Goal: Task Accomplishment & Management: Complete application form

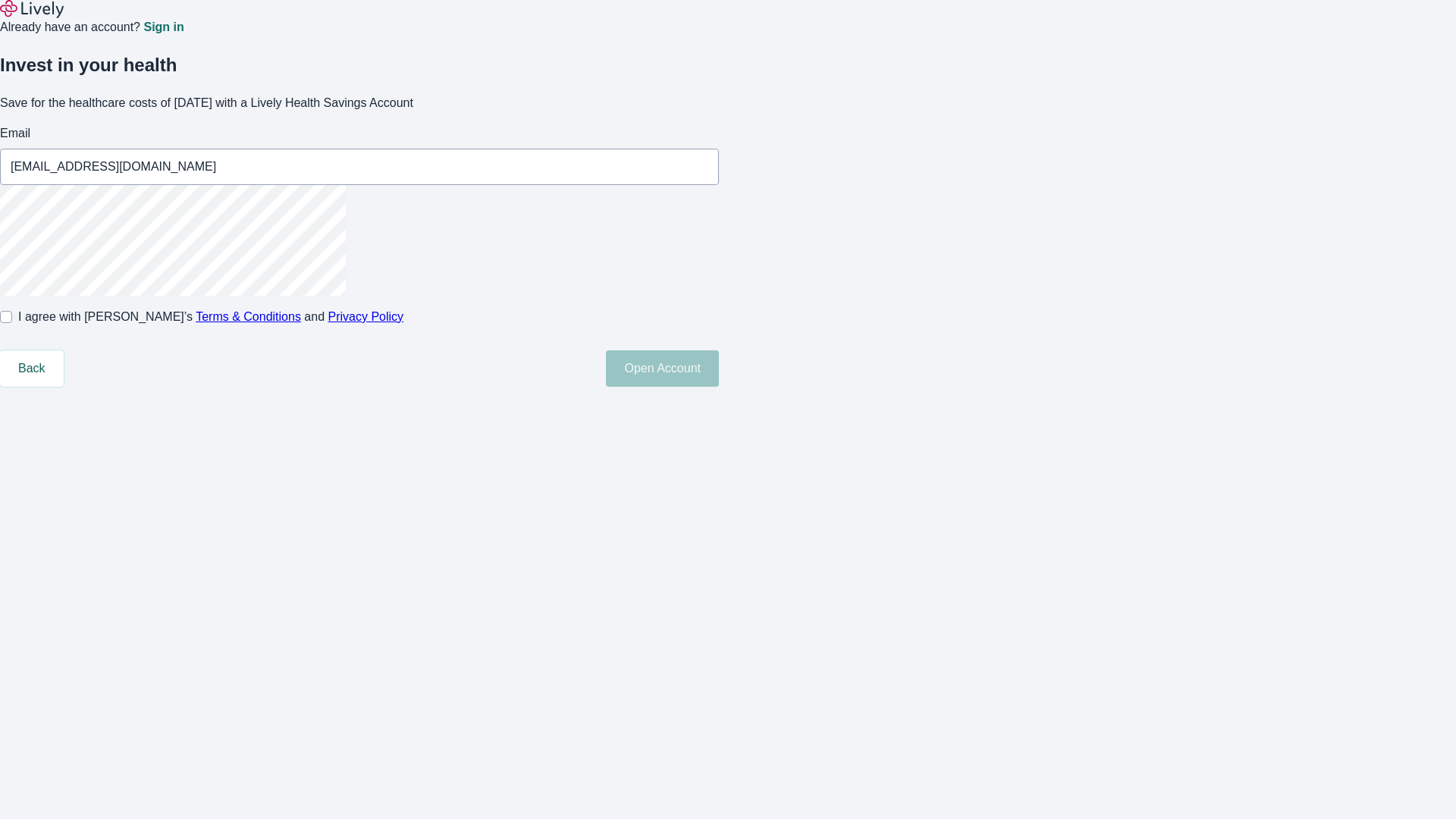
click at [12, 323] on input "I agree with Lively’s Terms & Conditions and Privacy Policy" at bounding box center [6, 316] width 12 height 12
checkbox input "true"
click at [719, 387] on button "Open Account" at bounding box center [662, 368] width 113 height 36
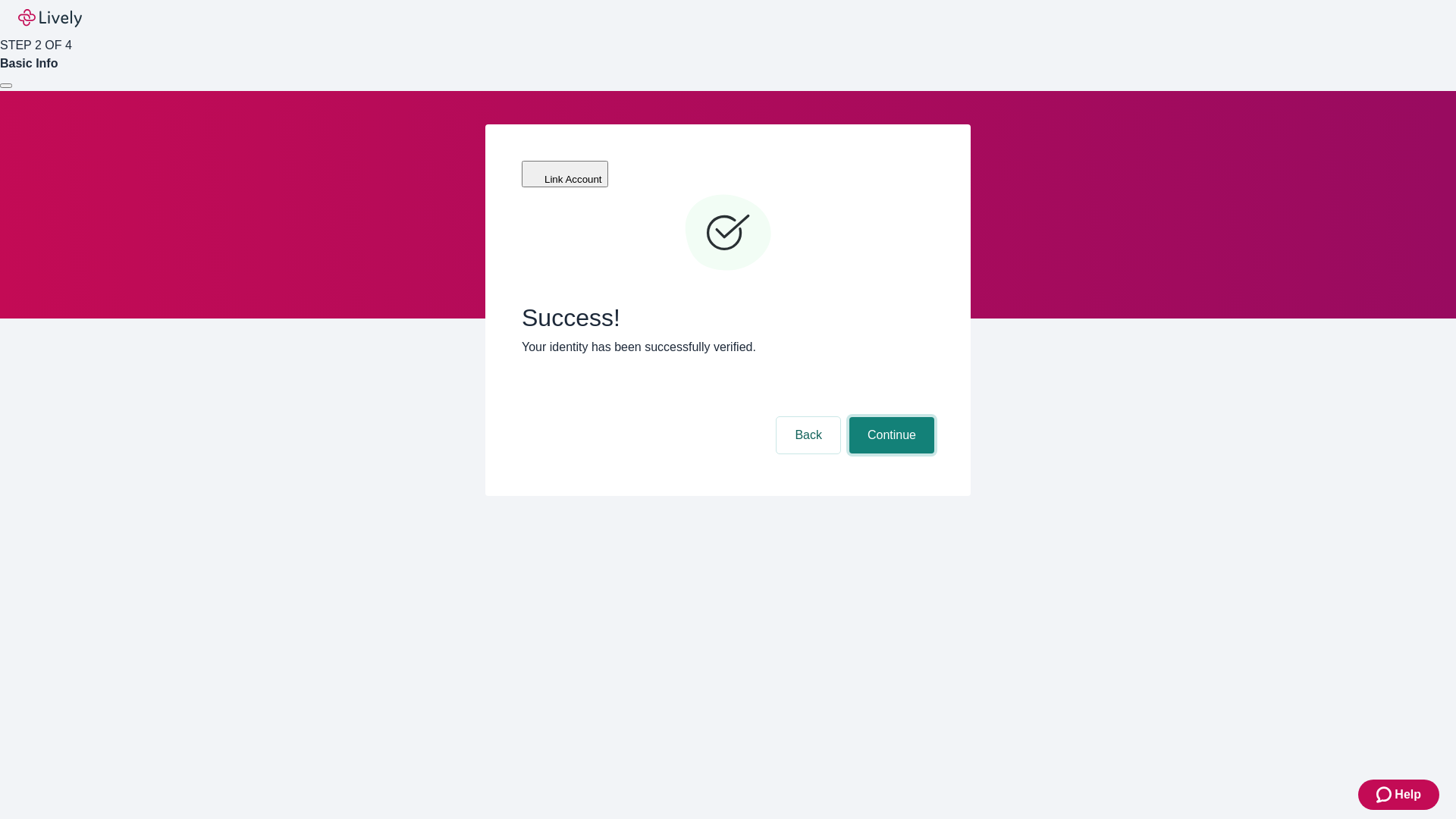
click at [890, 417] on button "Continue" at bounding box center [892, 435] width 85 height 36
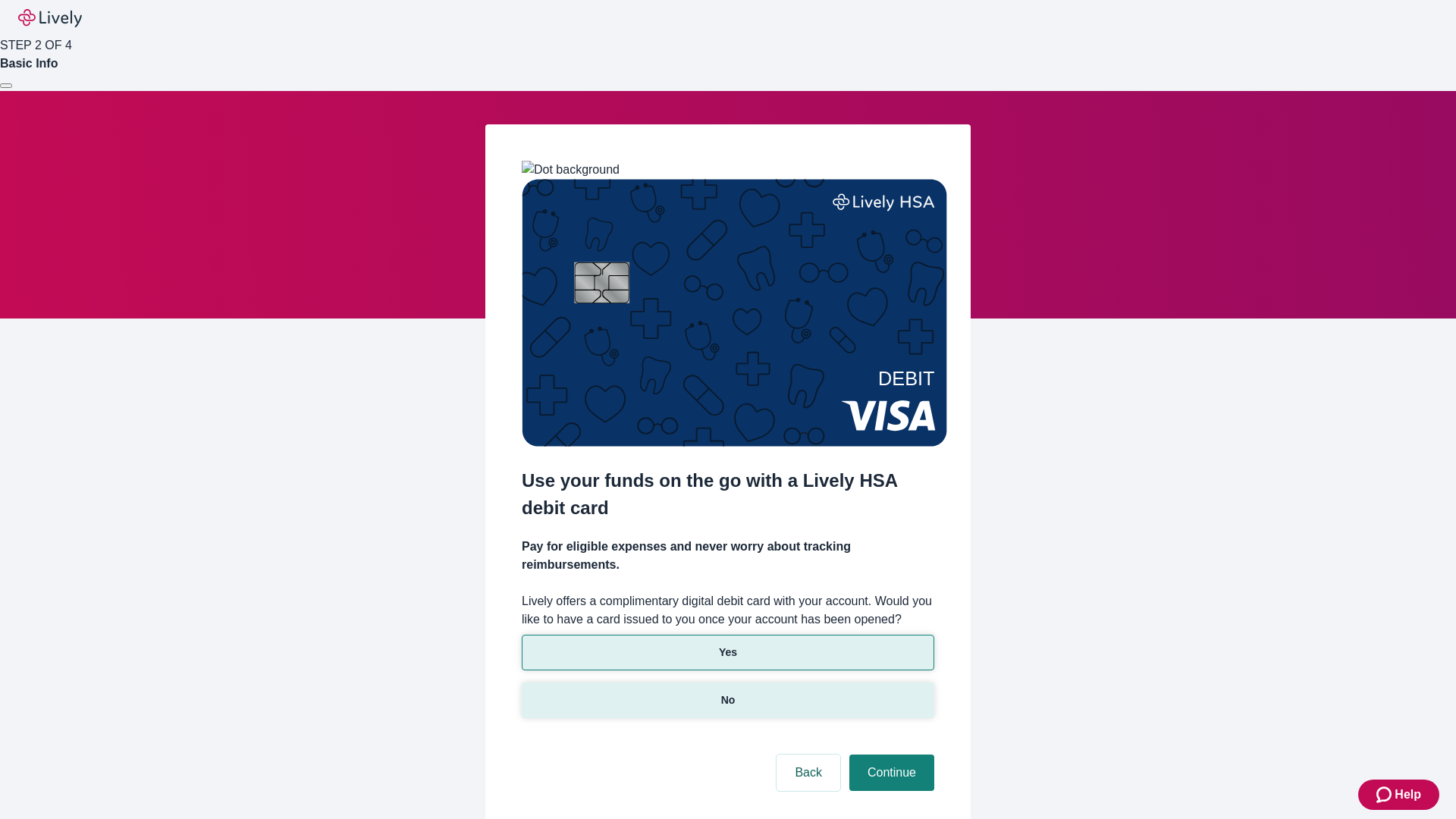
click at [727, 692] on p "No" at bounding box center [729, 700] width 15 height 16
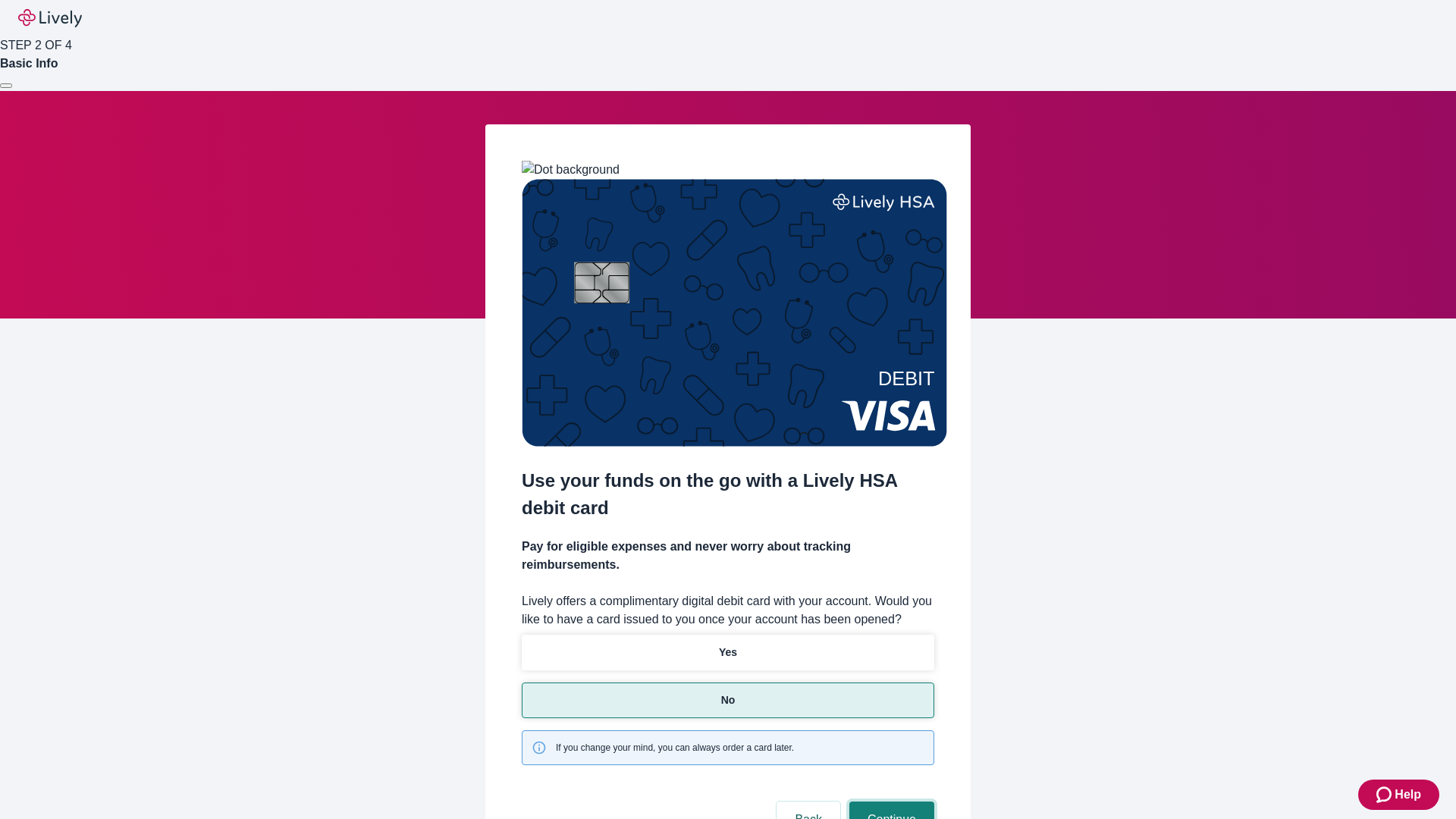
click at [890, 802] on button "Continue" at bounding box center [892, 820] width 85 height 36
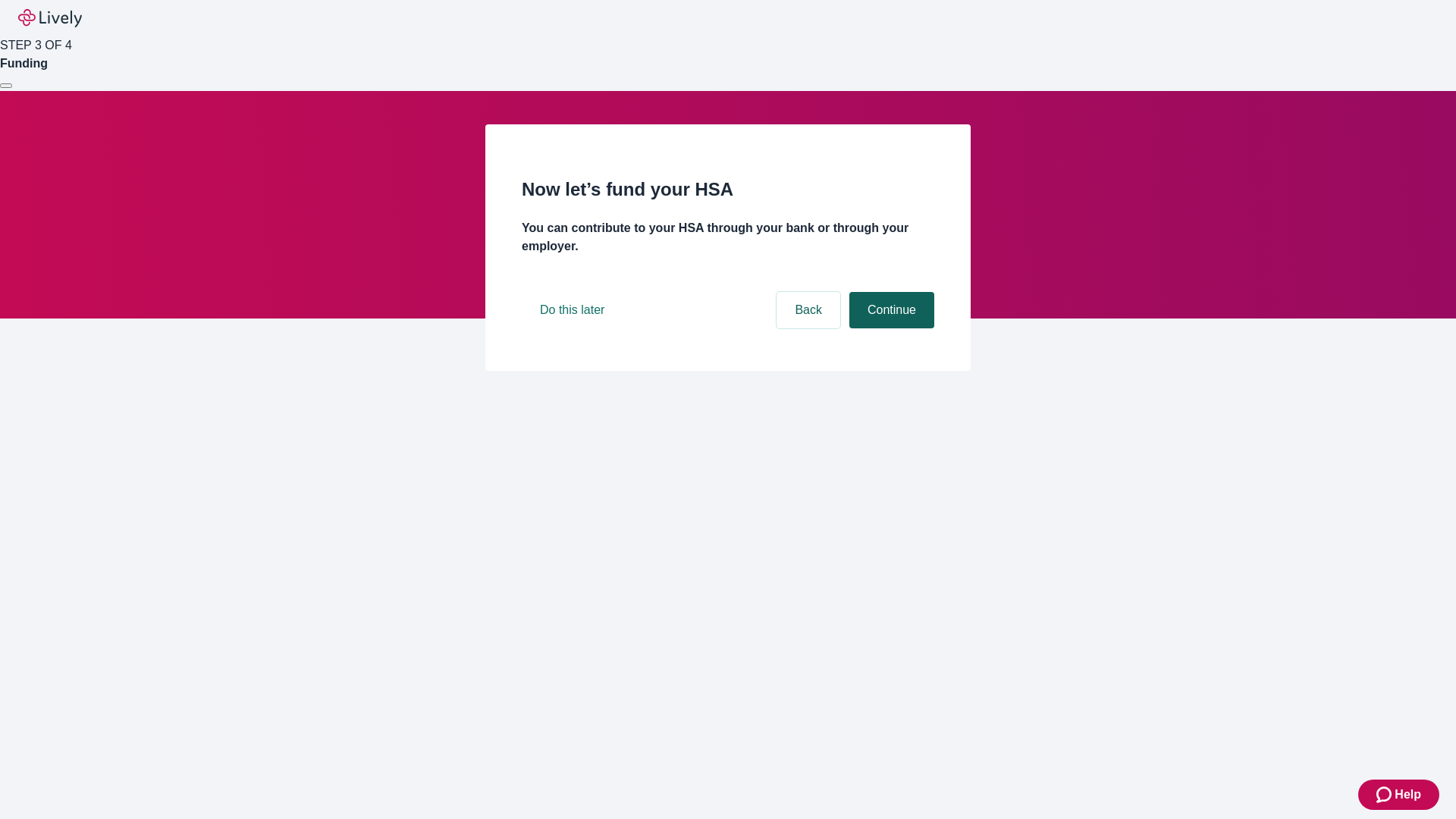
click at [890, 329] on button "Continue" at bounding box center [892, 310] width 85 height 36
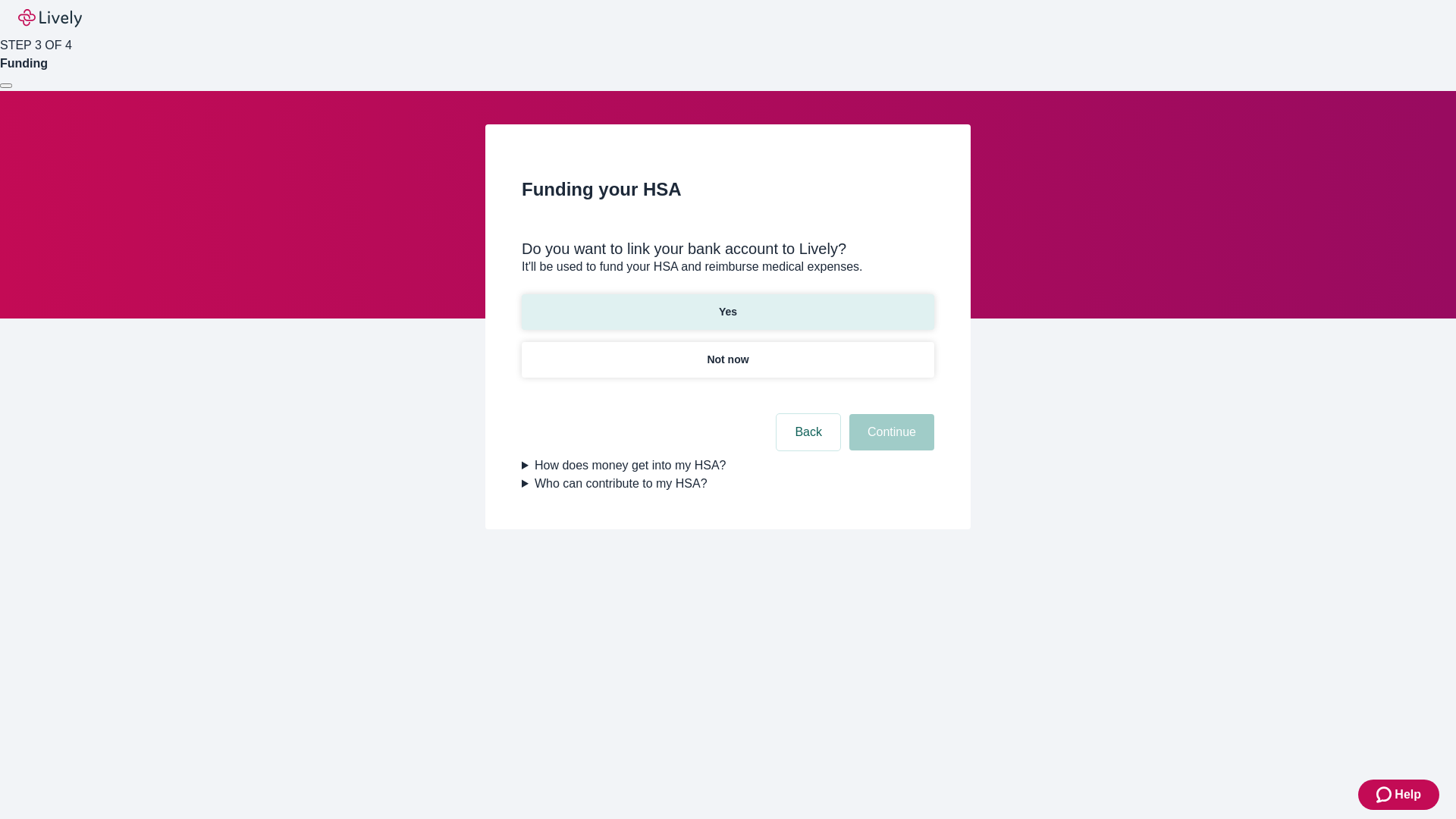
click at [727, 304] on p "Yes" at bounding box center [728, 312] width 19 height 16
click at [890, 415] on button "Continue" at bounding box center [892, 432] width 85 height 36
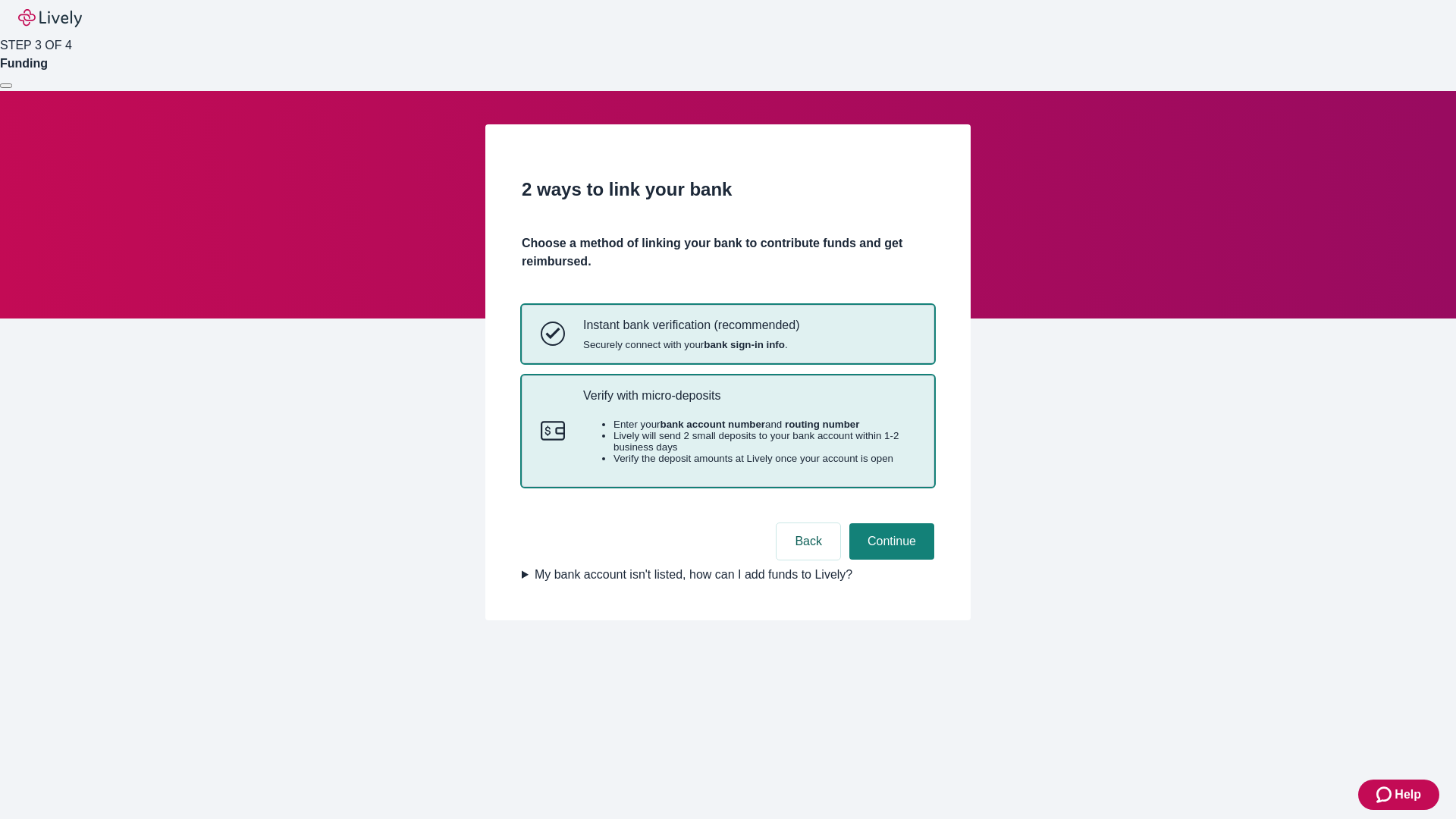
click at [748, 403] on p "Verify with micro-deposits" at bounding box center [748, 396] width 332 height 15
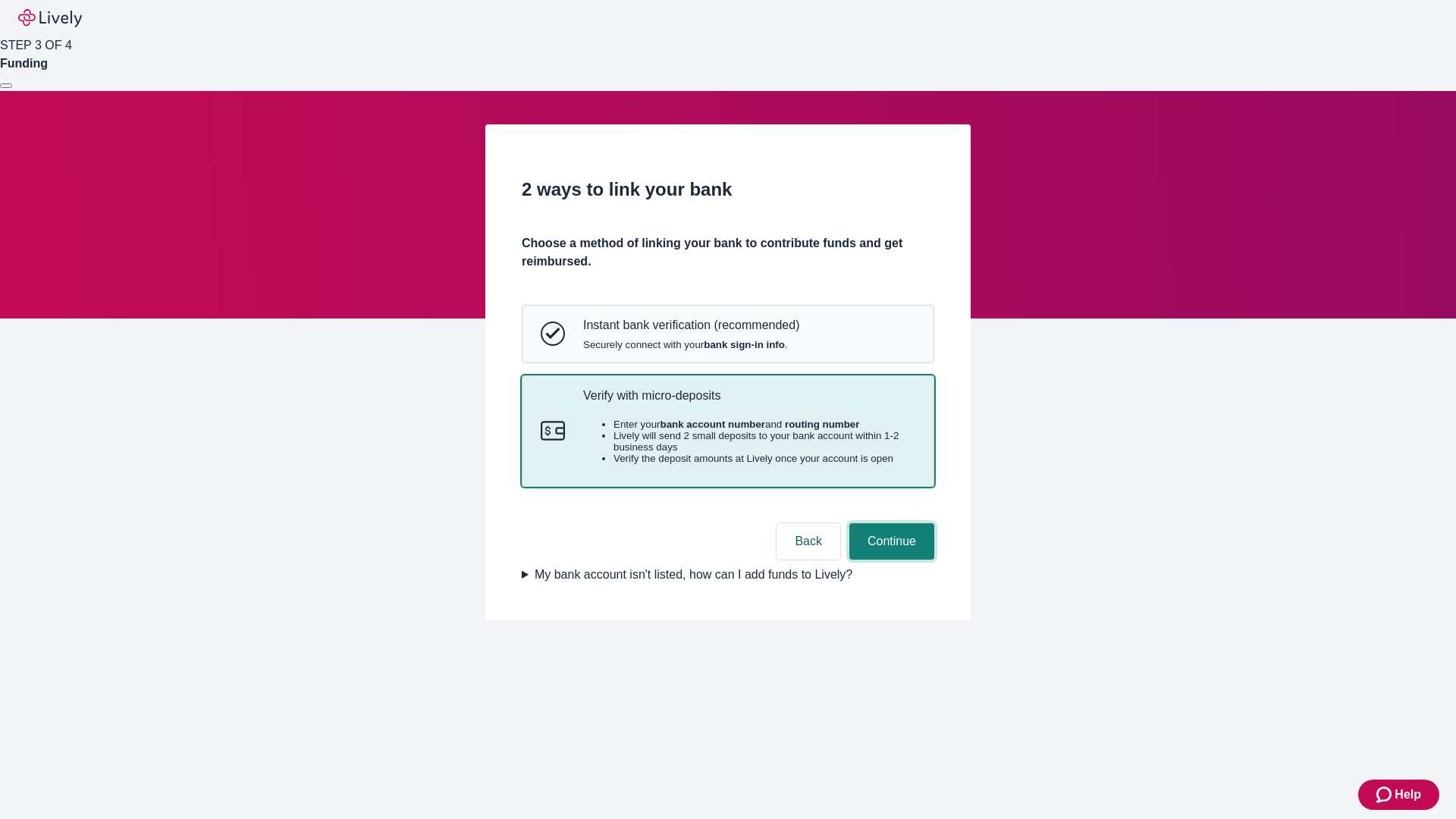
click at [890, 560] on button "Continue" at bounding box center [892, 541] width 85 height 36
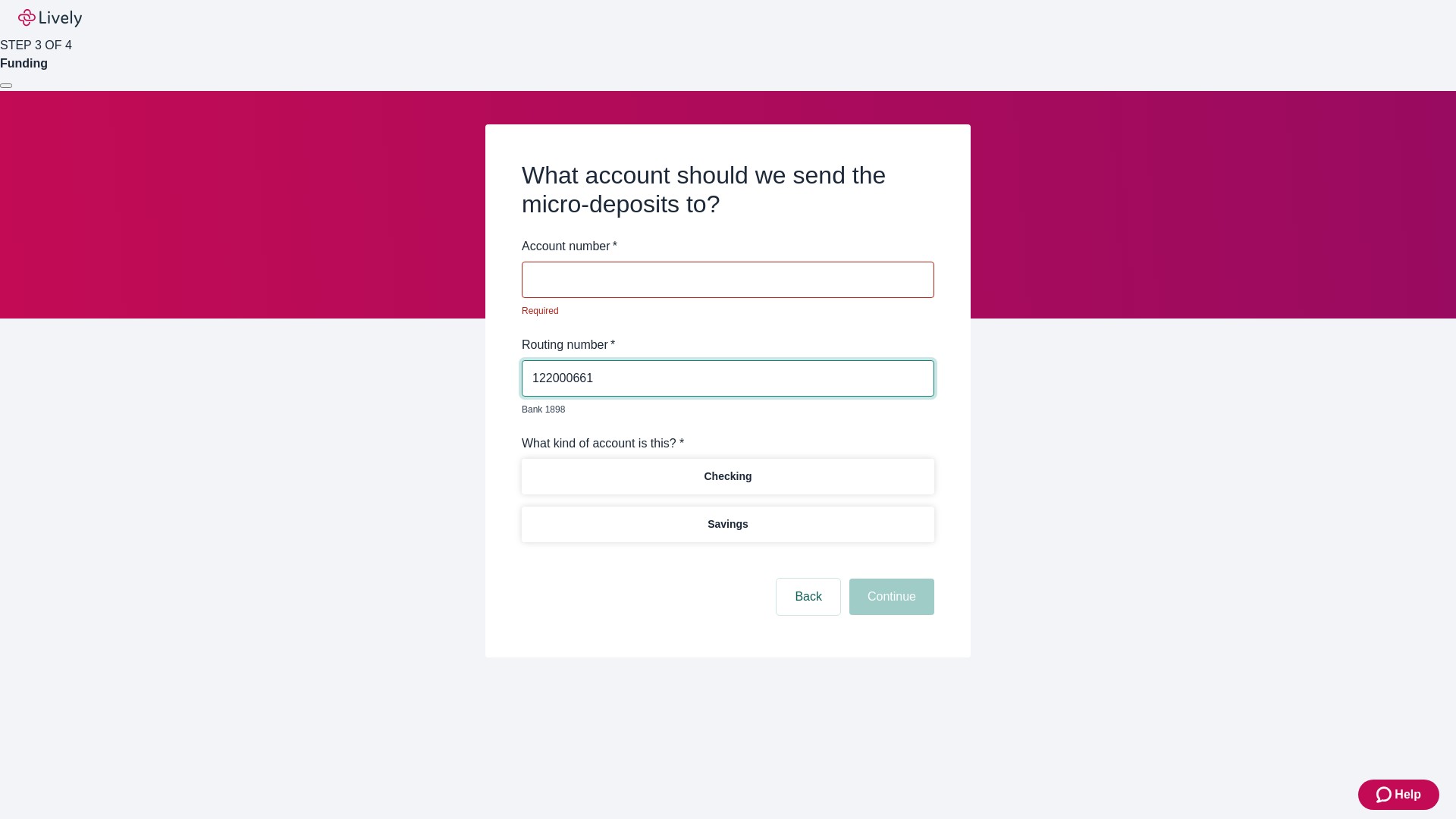
type input "122000661"
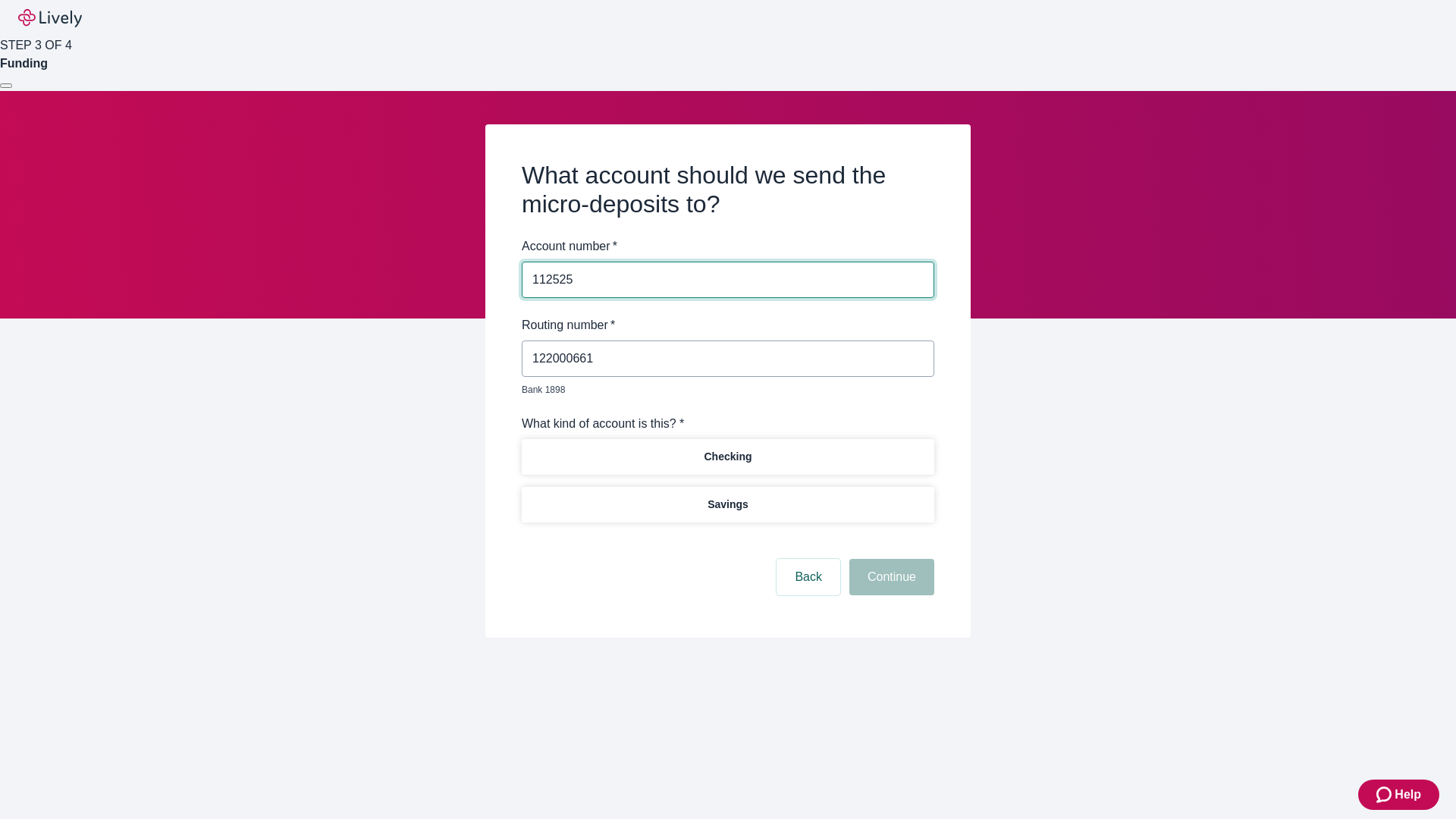
type input "112525"
click at [727, 449] on p "Checking" at bounding box center [728, 456] width 48 height 16
click at [890, 560] on button "Continue" at bounding box center [892, 577] width 85 height 36
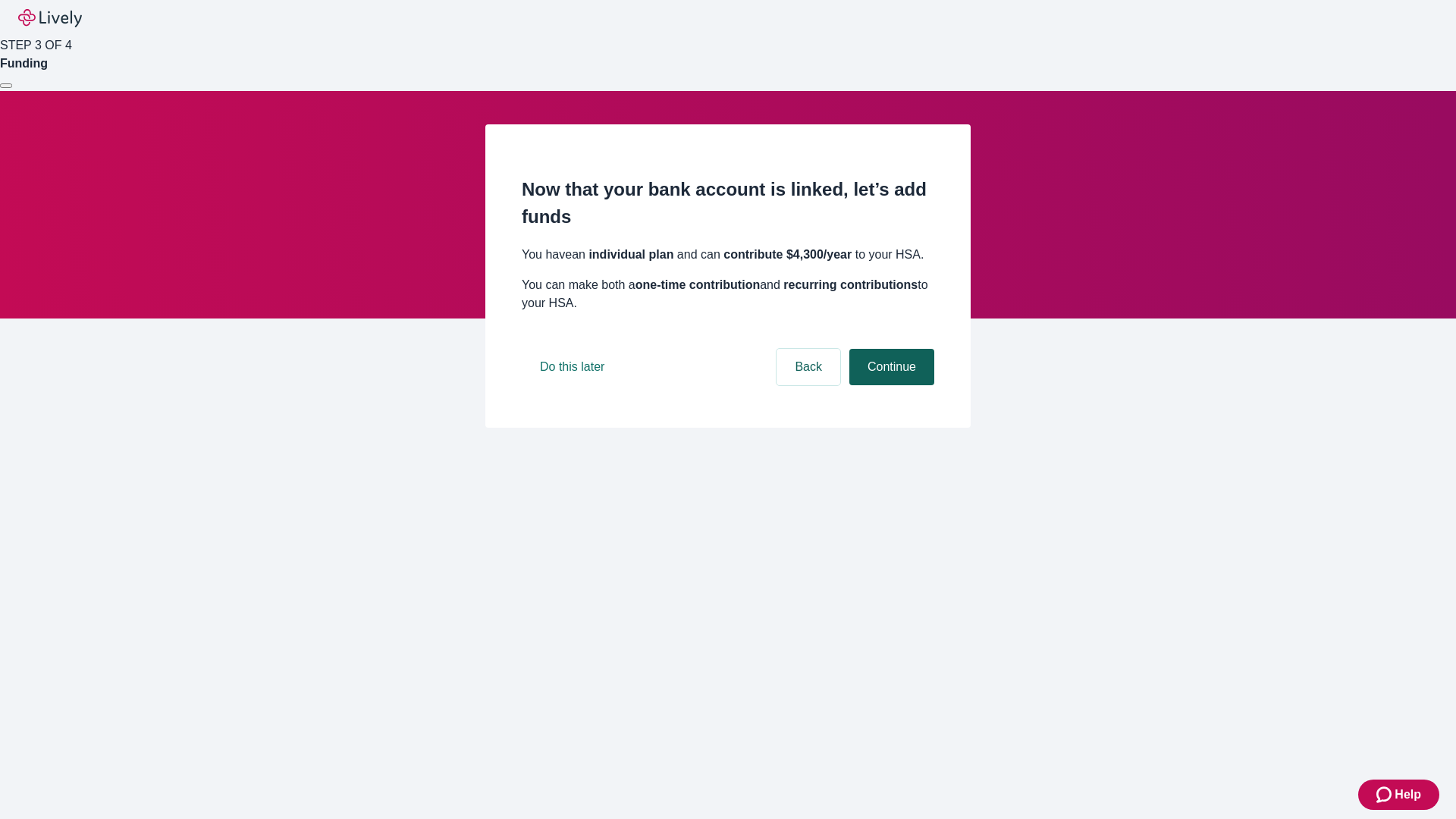
click at [890, 385] on button "Continue" at bounding box center [892, 366] width 85 height 36
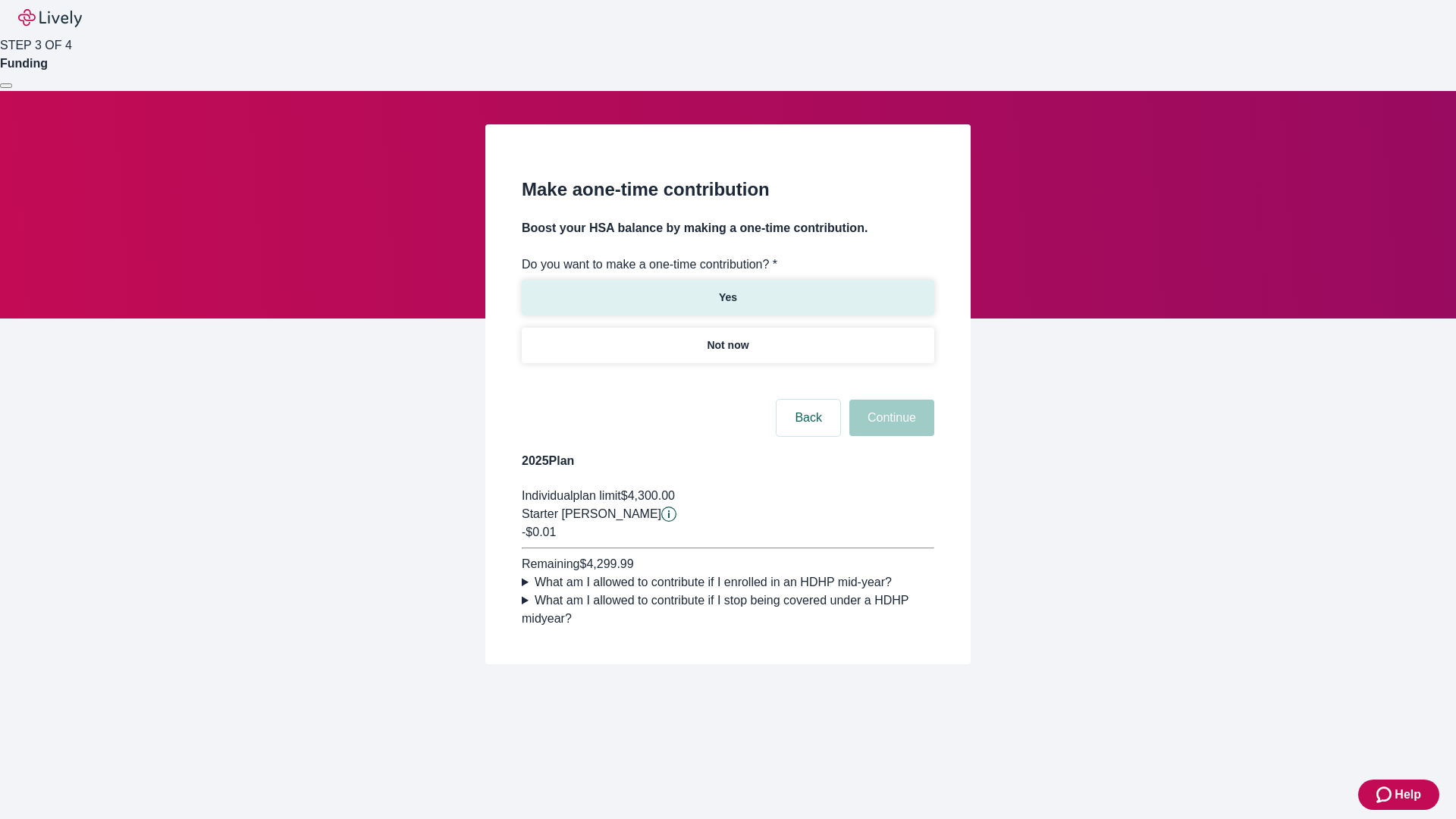
click at [727, 290] on p "Yes" at bounding box center [728, 297] width 19 height 16
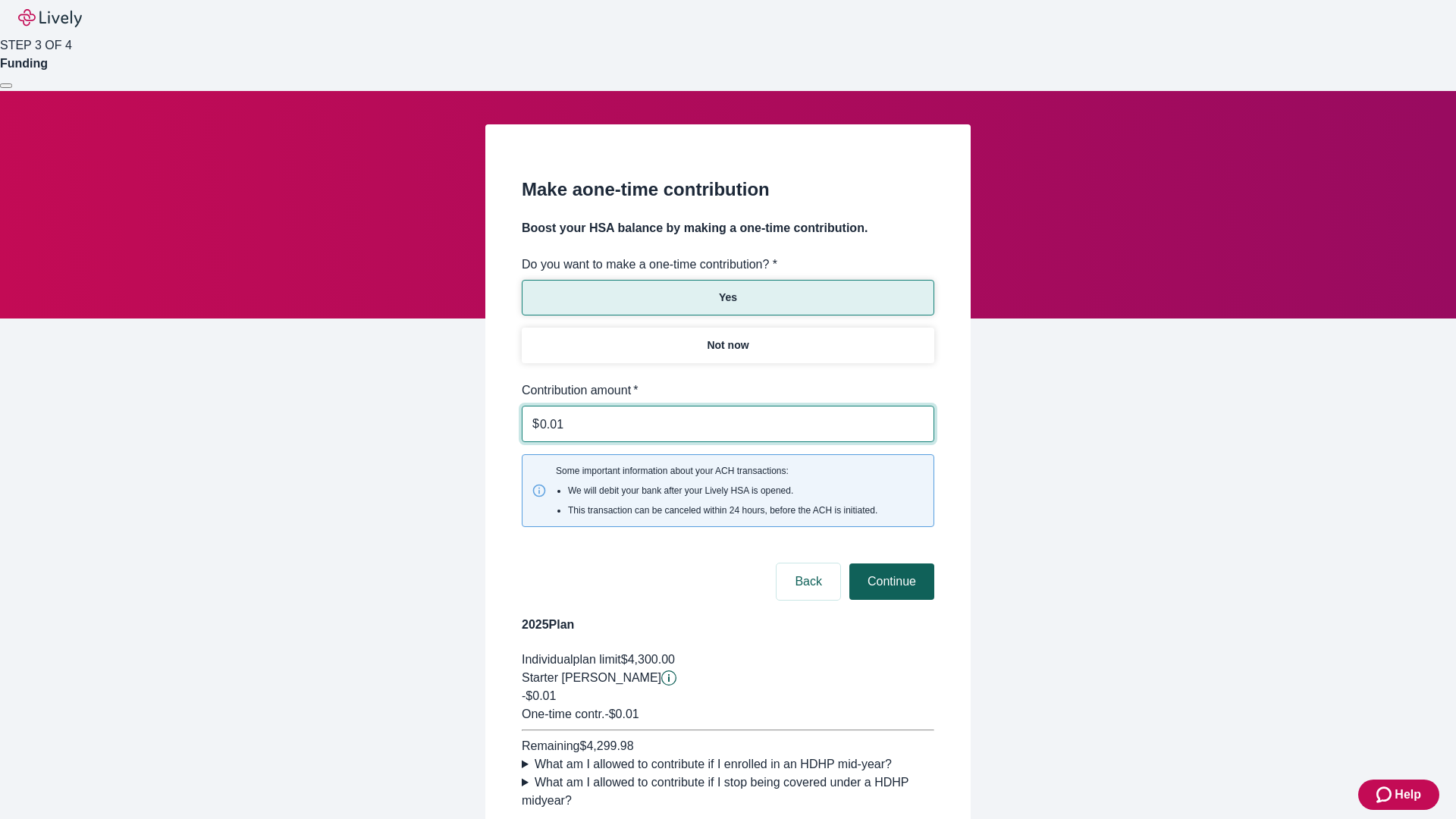
type input "0.01"
click at [890, 564] on button "Continue" at bounding box center [892, 581] width 85 height 36
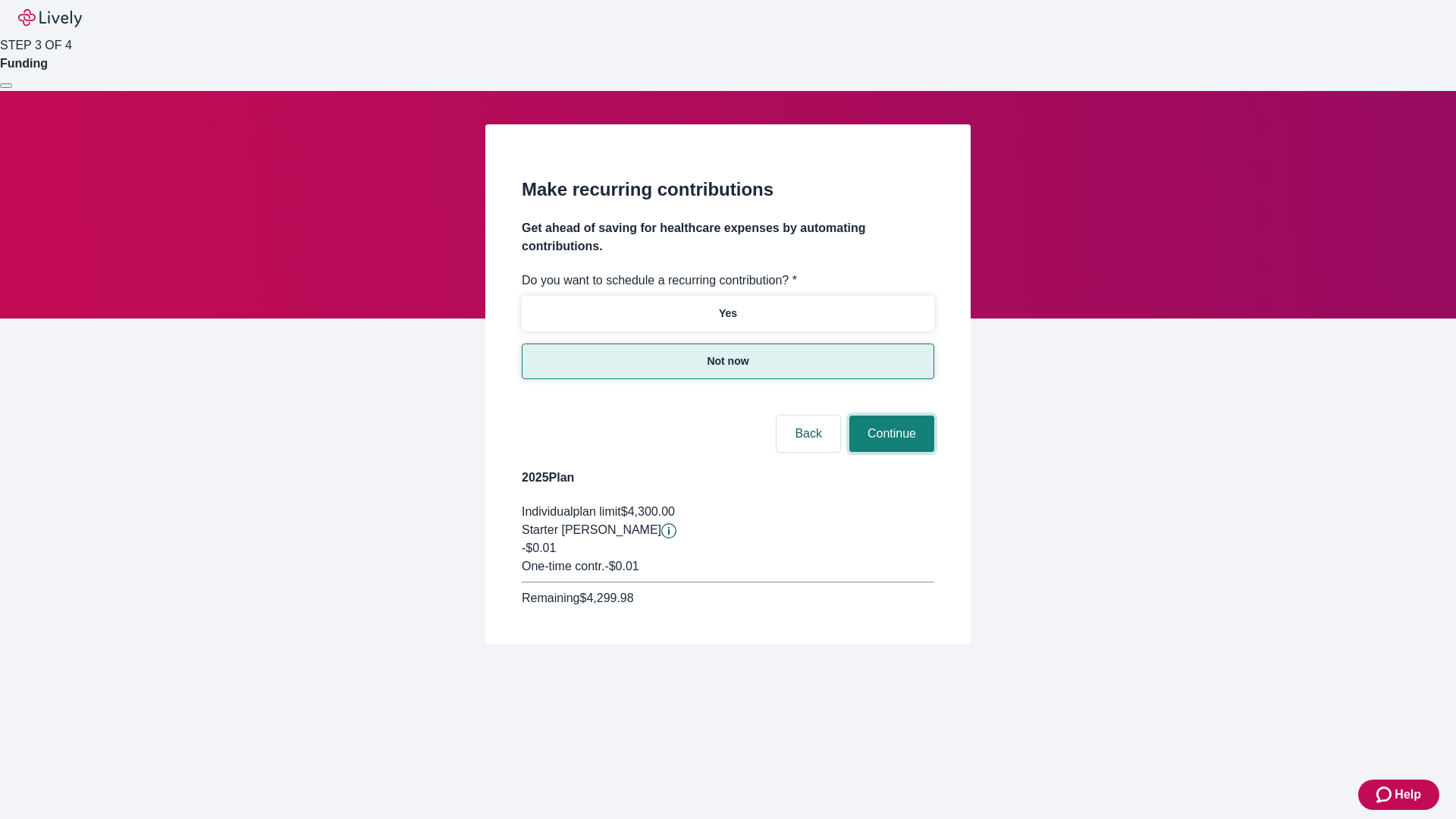
click at [890, 416] on button "Continue" at bounding box center [892, 433] width 85 height 36
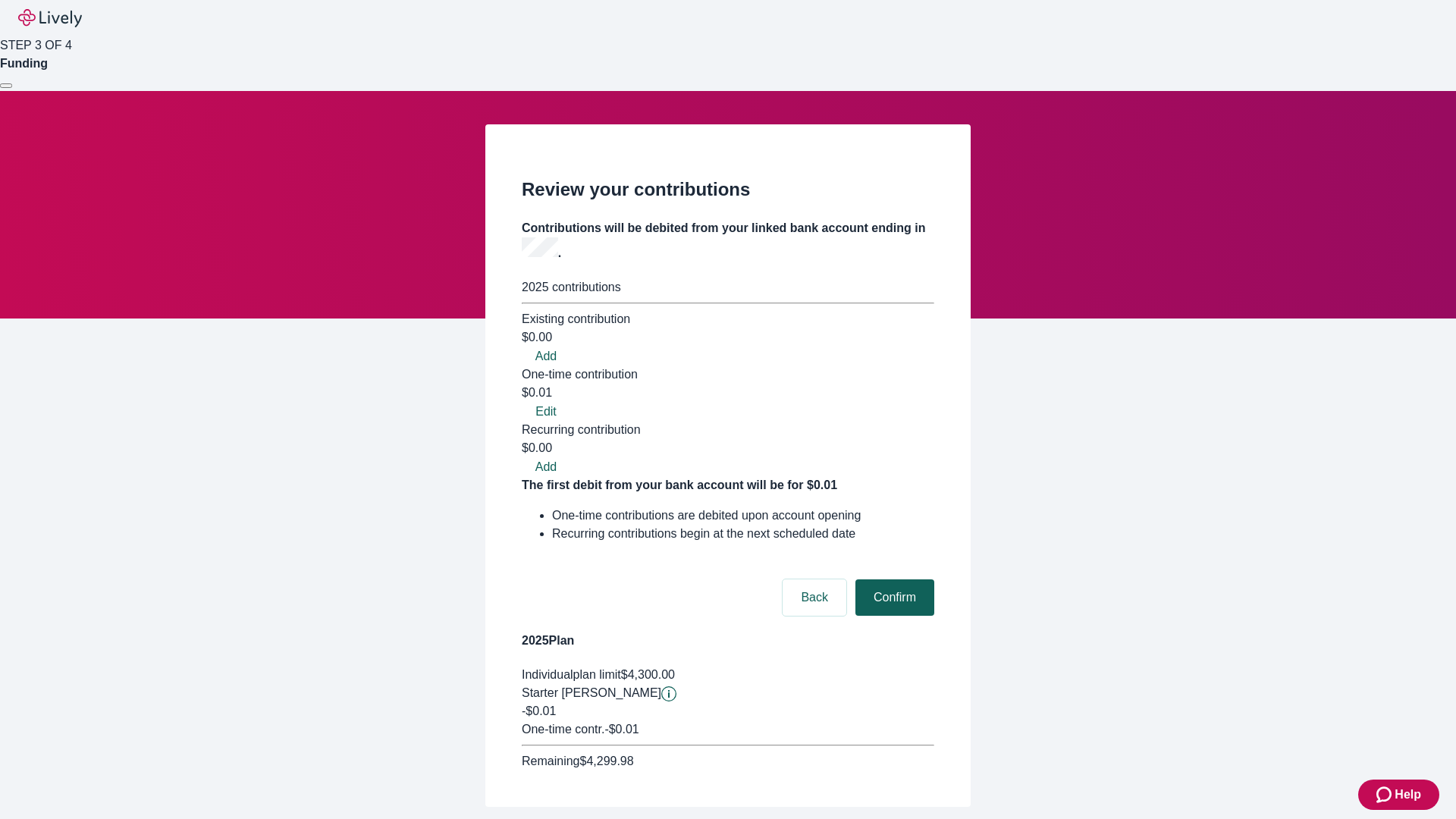
click at [893, 579] on button "Confirm" at bounding box center [895, 597] width 79 height 36
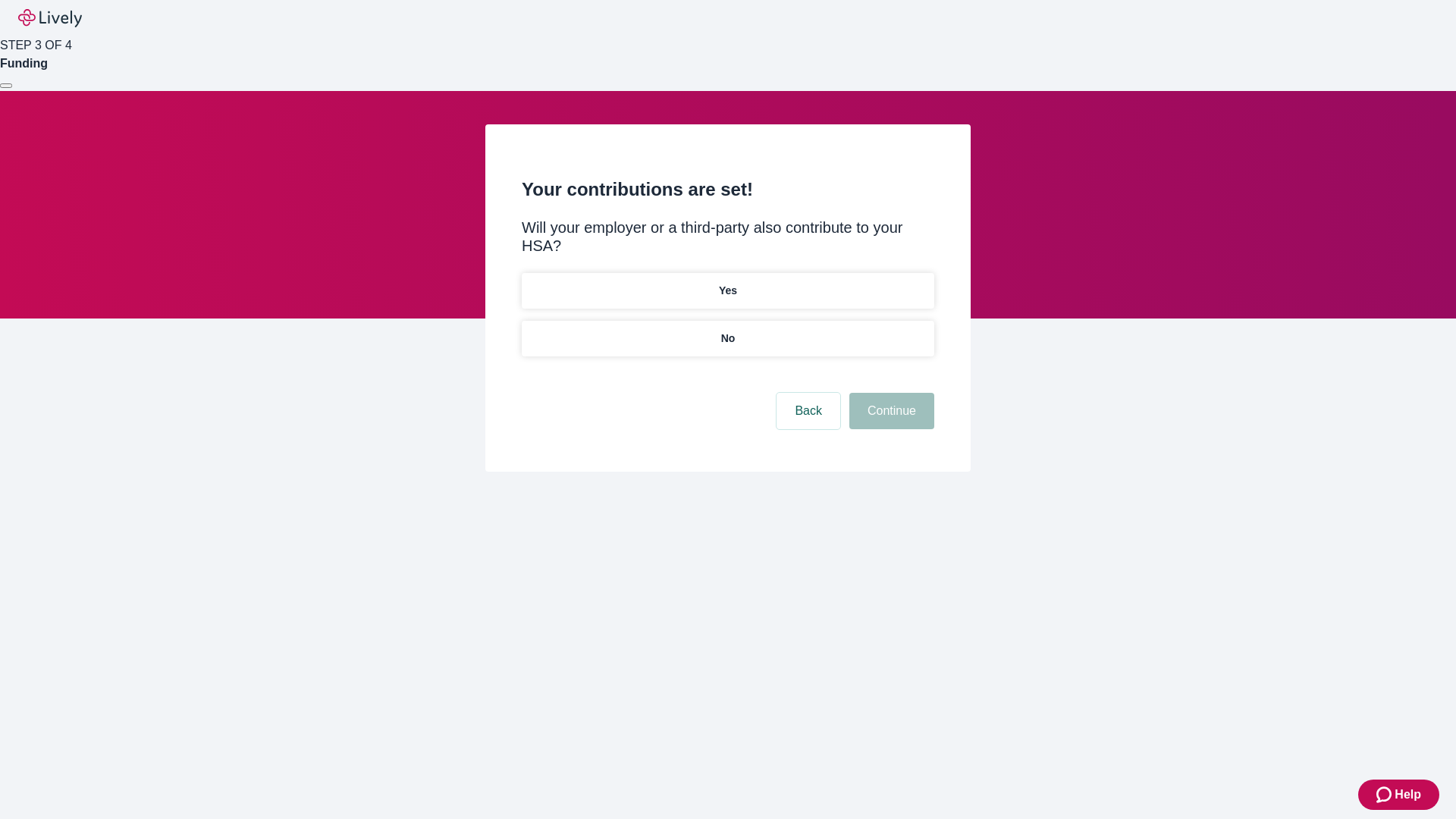
click at [727, 330] on p "No" at bounding box center [729, 338] width 15 height 16
click at [890, 393] on button "Continue" at bounding box center [892, 411] width 85 height 36
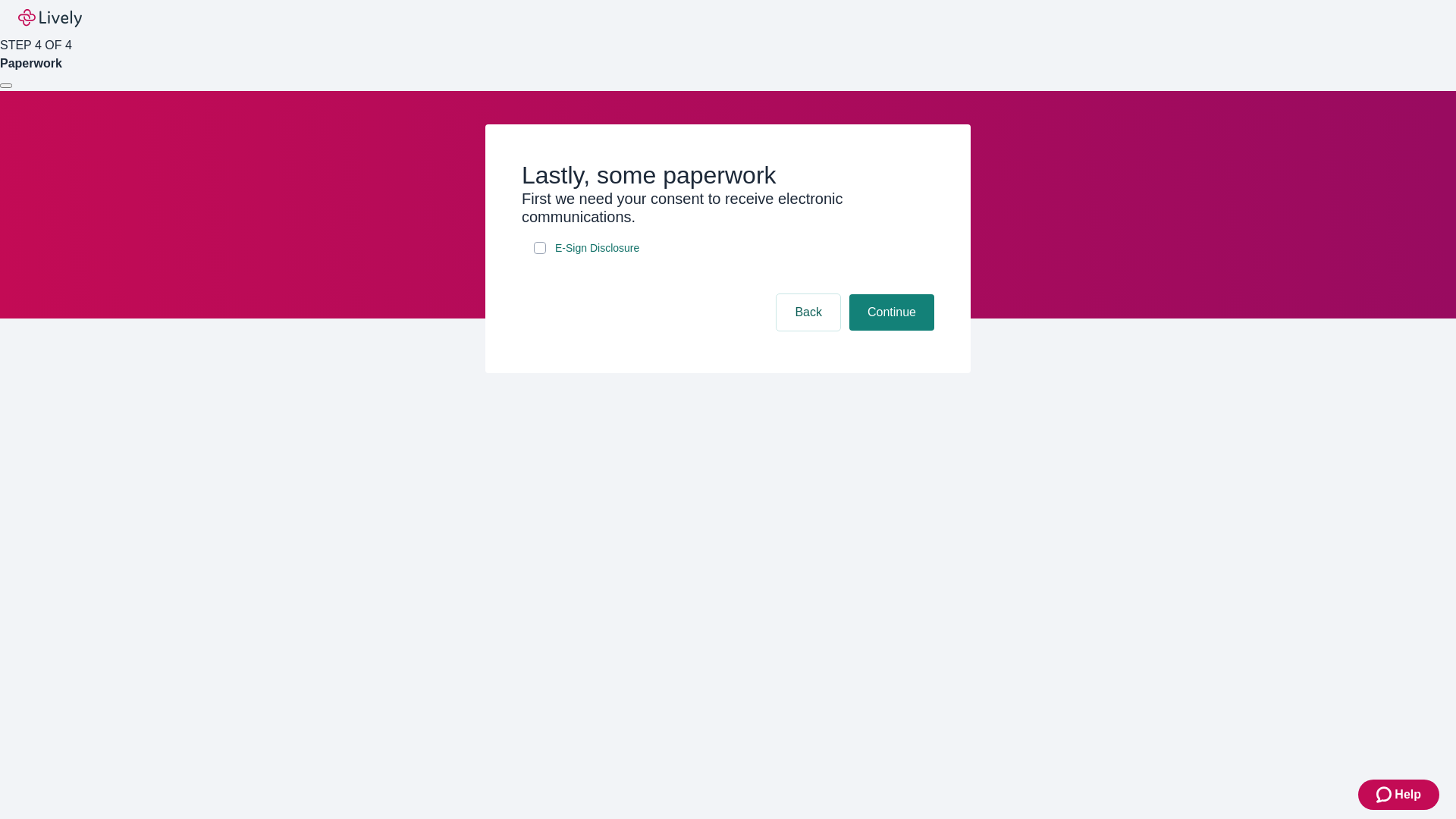
click at [540, 254] on input "E-Sign Disclosure" at bounding box center [539, 248] width 12 height 12
checkbox input "true"
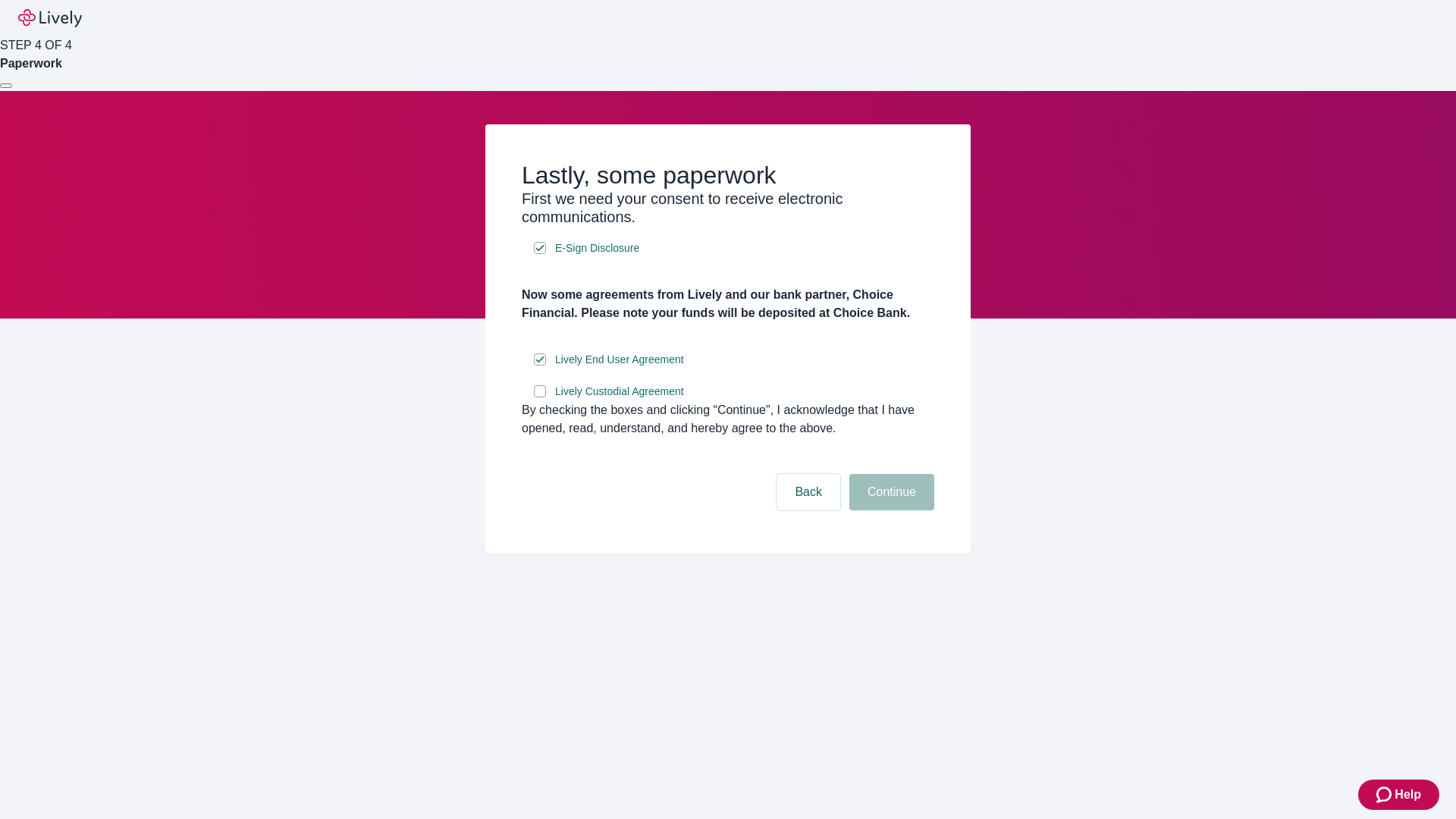
click at [540, 398] on input "Lively Custodial Agreement" at bounding box center [539, 391] width 12 height 12
checkbox input "true"
click at [890, 511] on button "Continue" at bounding box center [892, 491] width 85 height 36
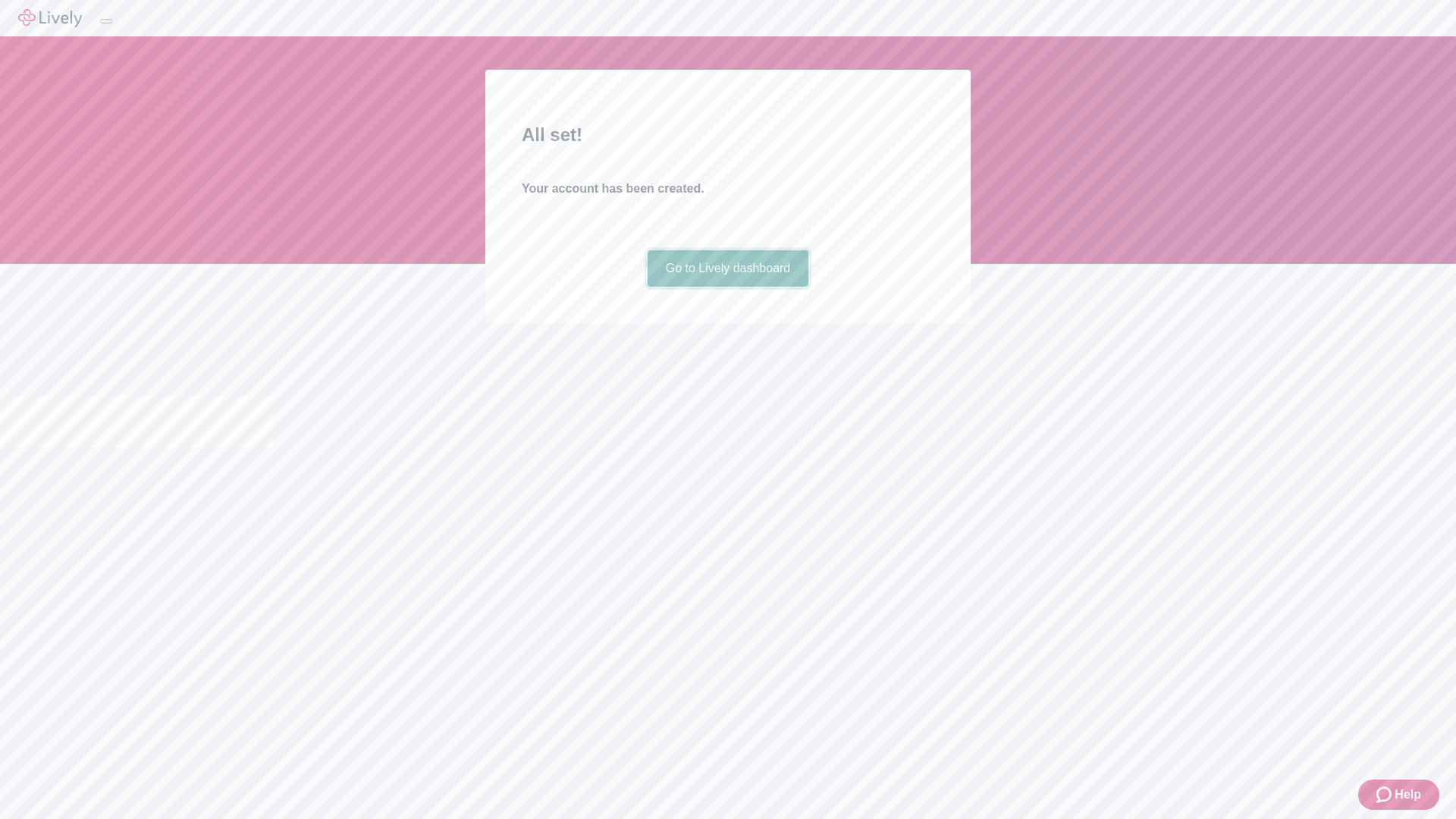
click at [727, 287] on link "Go to Lively dashboard" at bounding box center [728, 268] width 162 height 36
